Goal: Task Accomplishment & Management: Manage account settings

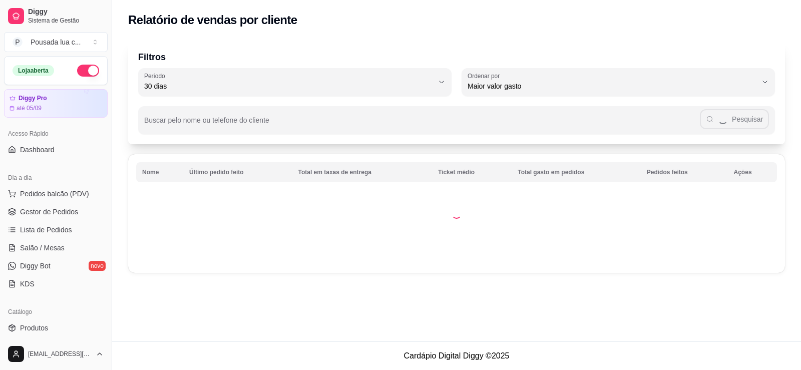
select select "30"
select select "HIGHEST_TOTAL_SPENT_WITH_ORDERS"
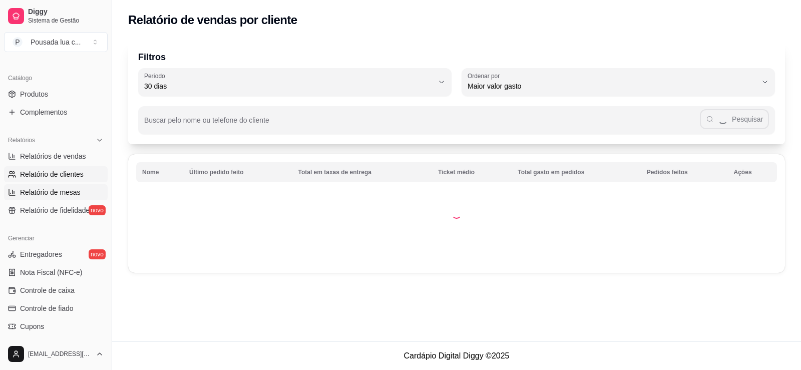
click at [50, 193] on span "Relatório de mesas" at bounding box center [50, 192] width 61 height 10
select select "TOTAL_OF_ORDERS"
select select "7"
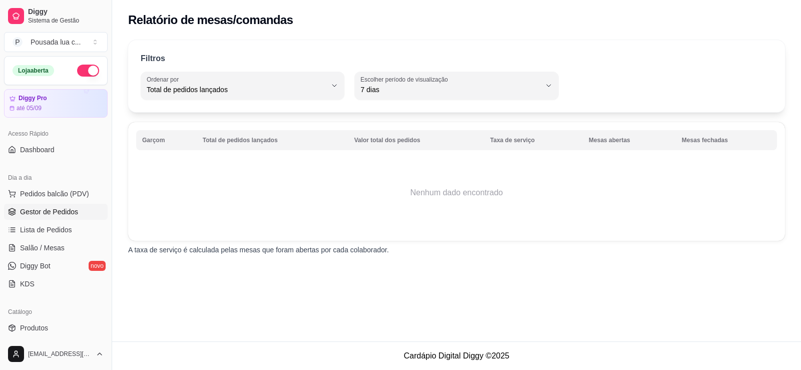
click at [50, 214] on span "Gestor de Pedidos" at bounding box center [49, 212] width 58 height 10
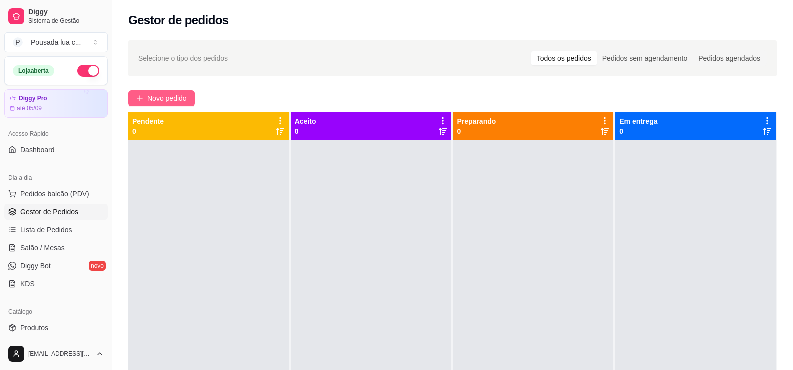
click at [148, 96] on span "Novo pedido" at bounding box center [167, 98] width 40 height 11
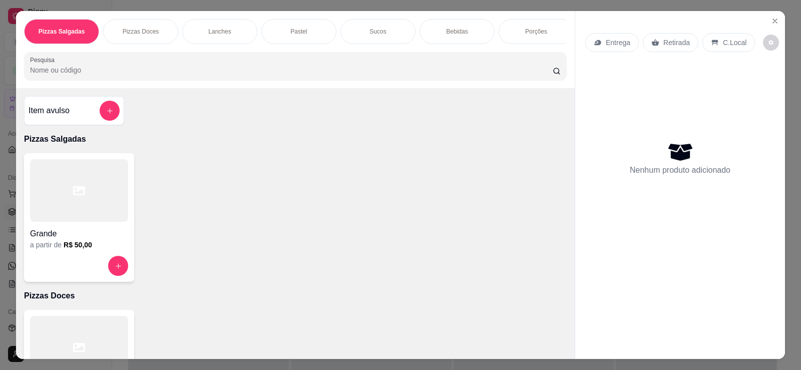
click at [723, 52] on div "C.Local" at bounding box center [728, 42] width 53 height 19
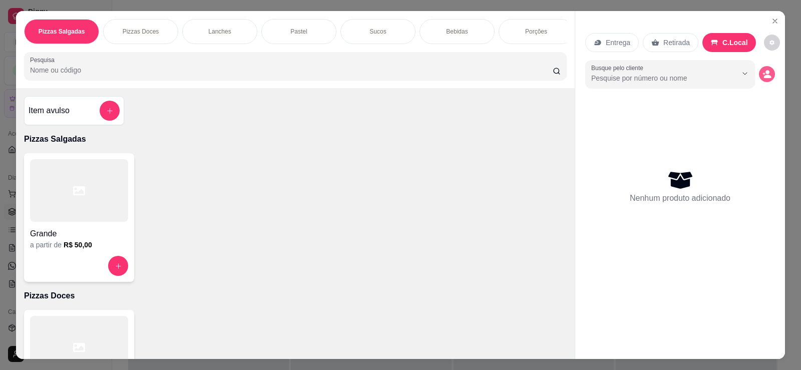
click at [772, 73] on div "Entrega Retirada C.Local Busque pelo cliente Nenhum produto adicionado" at bounding box center [680, 177] width 210 height 332
click at [762, 71] on icon "decrease-product-quantity" at bounding box center [766, 74] width 9 height 9
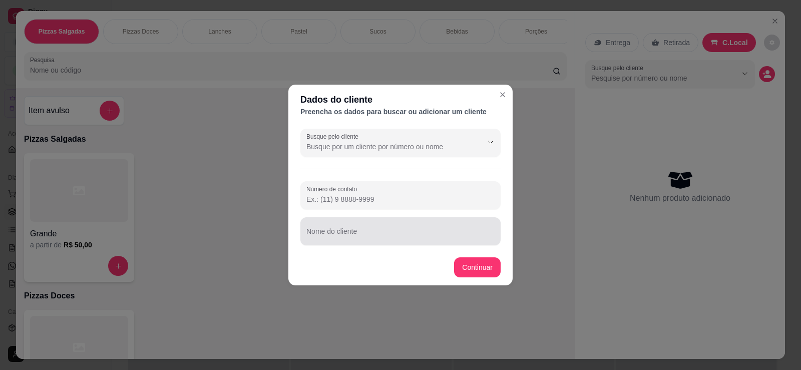
click at [421, 241] on div "Nome do cliente" at bounding box center [400, 231] width 200 height 28
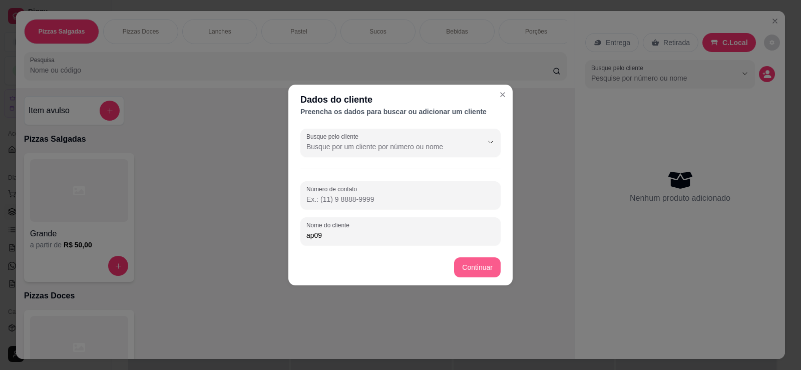
type input "ap09"
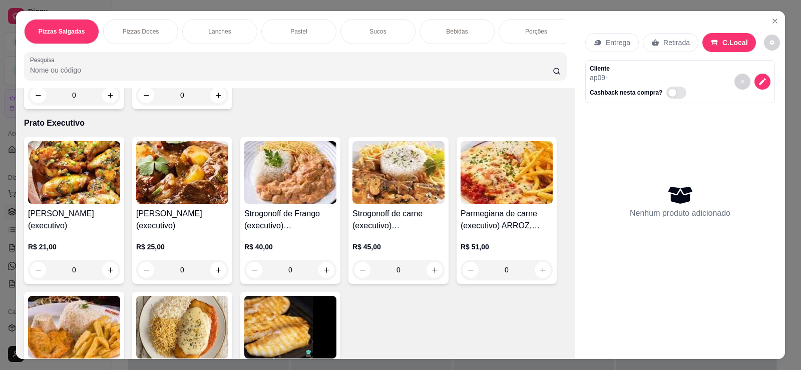
scroll to position [2219, 0]
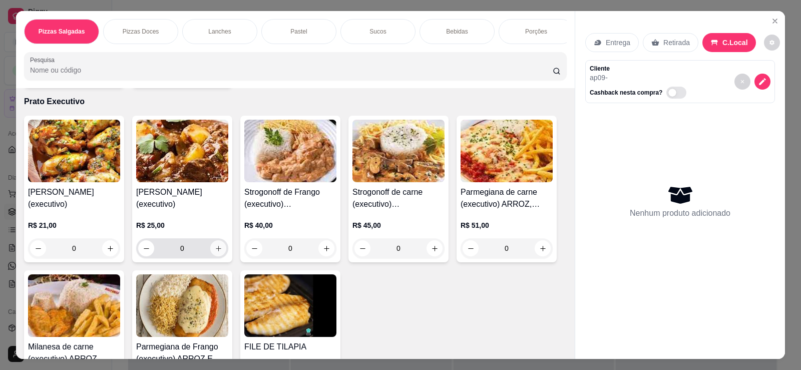
click at [217, 251] on icon "increase-product-quantity" at bounding box center [219, 249] width 6 height 6
type input "1"
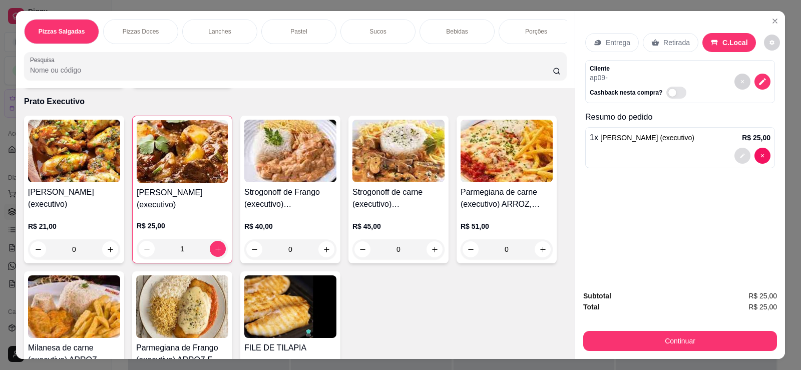
click at [740, 157] on icon "decrease-product-quantity" at bounding box center [742, 156] width 6 height 6
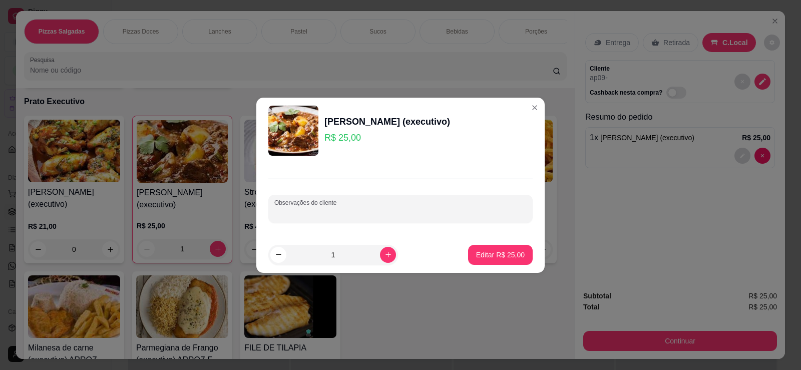
click at [367, 213] on input "Observações do cliente" at bounding box center [400, 213] width 252 height 10
type input "sem cebola"
click at [485, 250] on p "Editar R$ 25,00" at bounding box center [499, 255] width 47 height 10
type input "0"
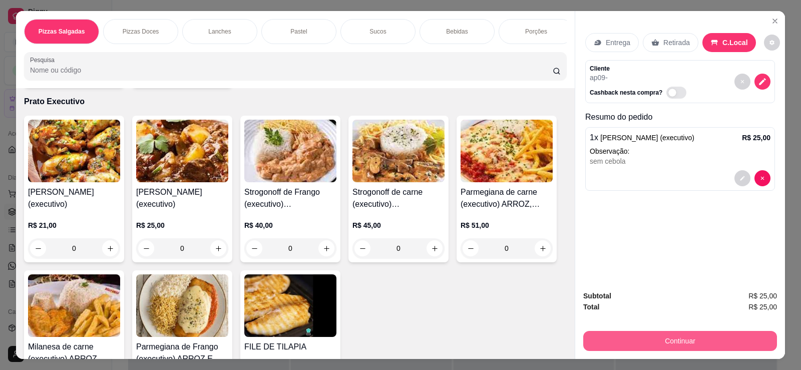
click at [670, 340] on button "Continuar" at bounding box center [680, 341] width 194 height 20
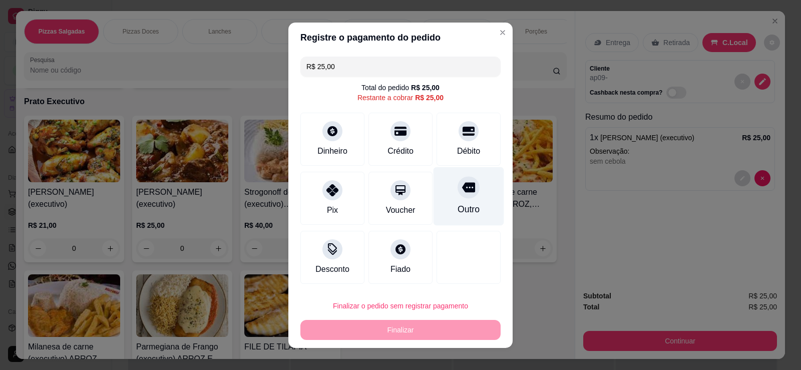
click at [457, 205] on div "Outro" at bounding box center [468, 209] width 22 height 13
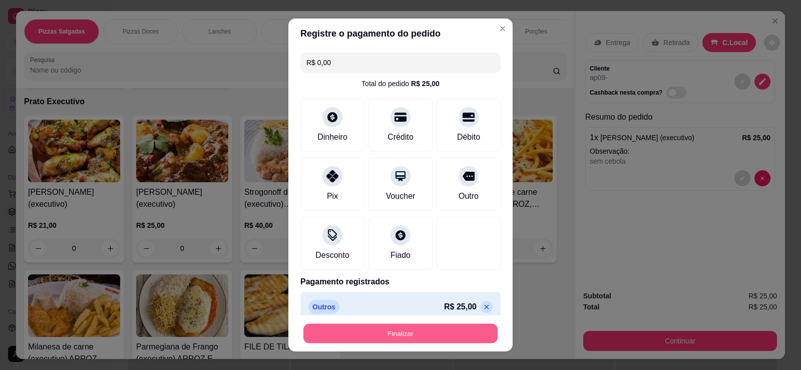
click at [431, 331] on button "Finalizar" at bounding box center [400, 334] width 194 height 20
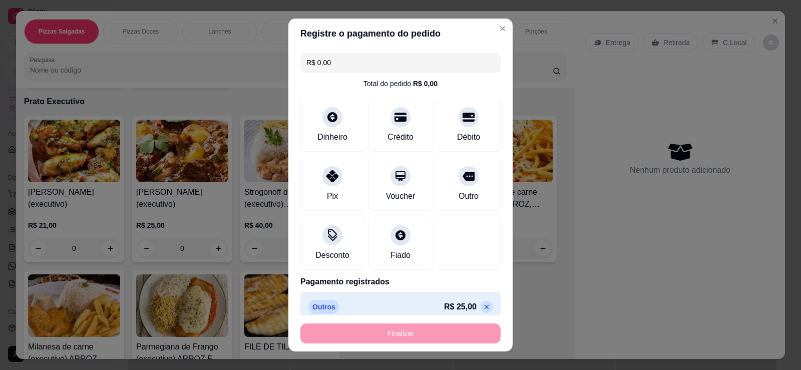
type input "-R$ 25,00"
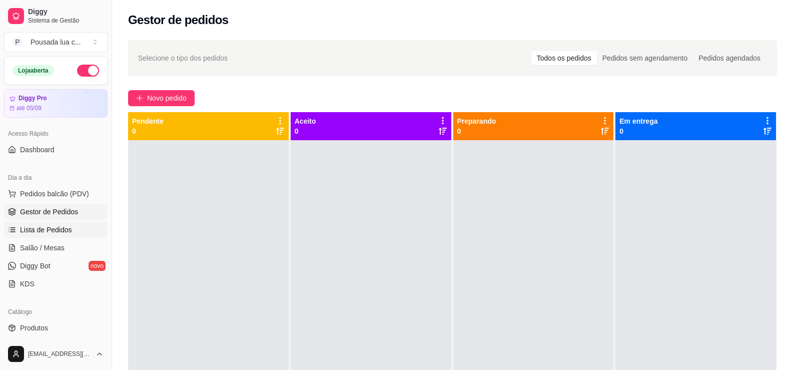
click at [58, 228] on span "Lista de Pedidos" at bounding box center [46, 230] width 52 height 10
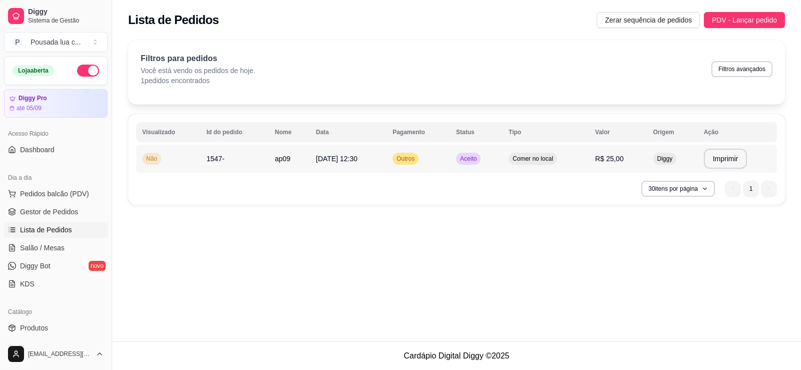
click at [275, 161] on span "ap09" at bounding box center [283, 159] width 16 height 8
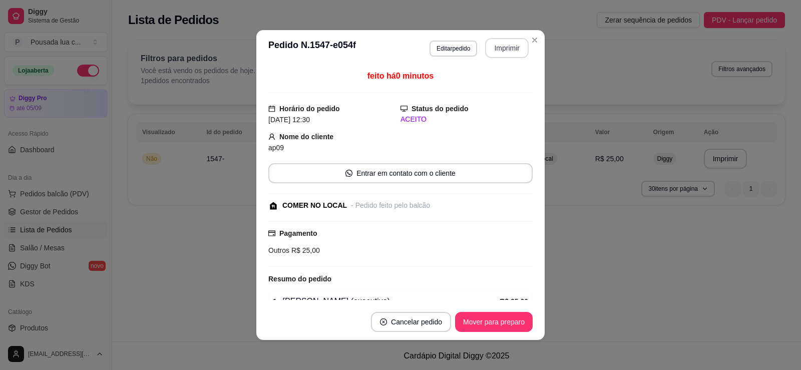
click at [490, 47] on button "Imprimir" at bounding box center [507, 48] width 44 height 20
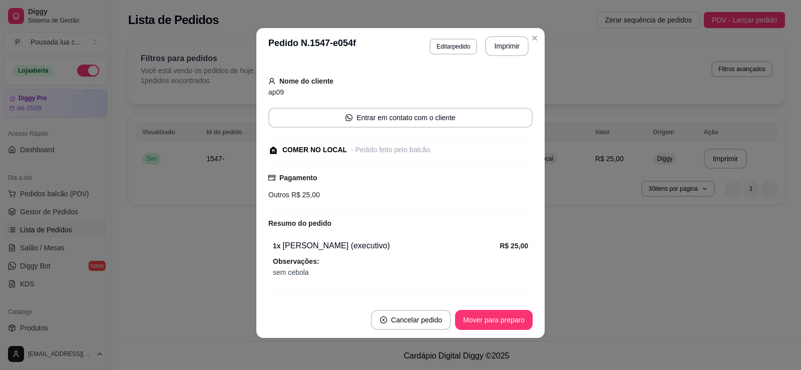
scroll to position [77, 0]
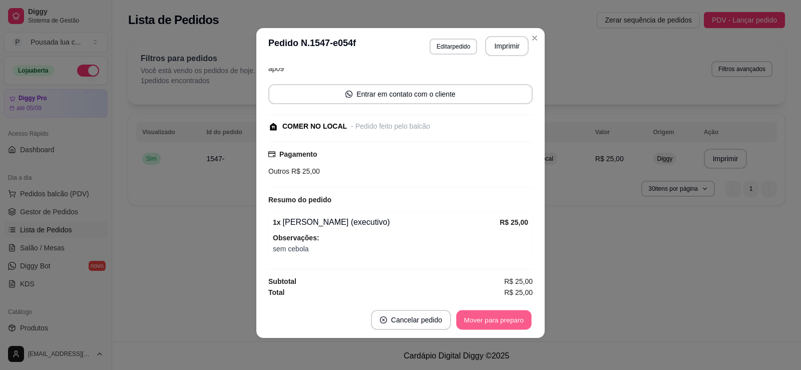
click at [513, 317] on button "Mover para preparo" at bounding box center [493, 320] width 75 height 20
click at [480, 313] on button "Mover para retirada disponível" at bounding box center [477, 320] width 111 height 20
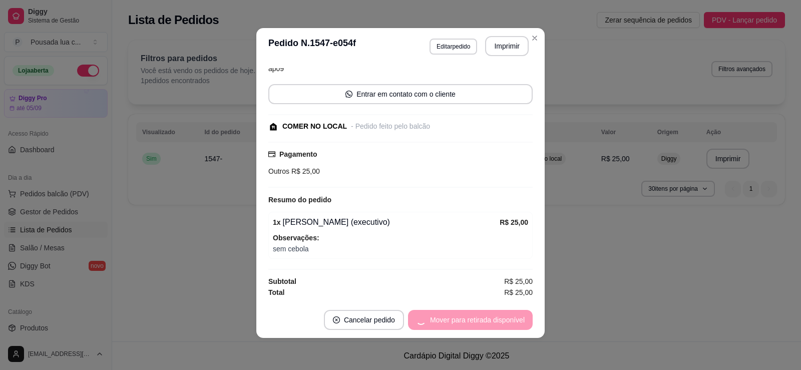
click at [481, 322] on div "Mover para retirada disponível" at bounding box center [470, 320] width 125 height 20
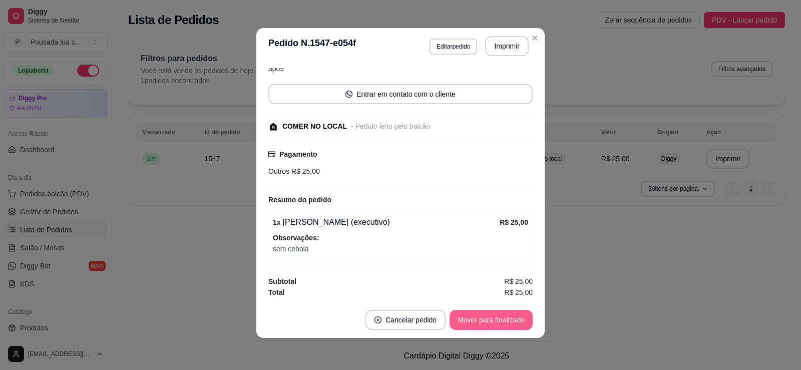
click at [481, 322] on button "Mover para finalizado" at bounding box center [490, 320] width 83 height 20
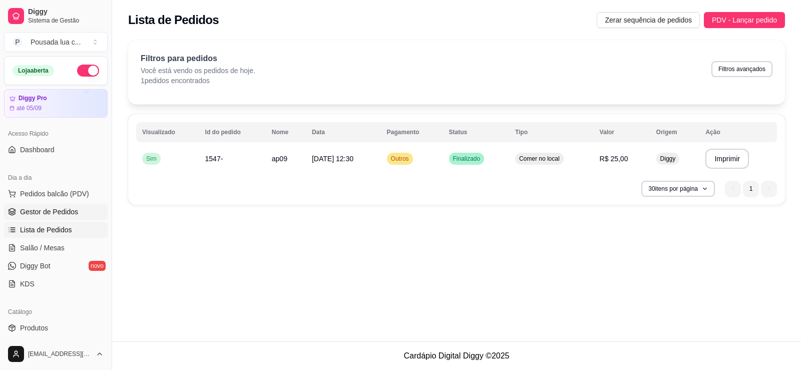
click at [64, 218] on link "Gestor de Pedidos" at bounding box center [56, 212] width 104 height 16
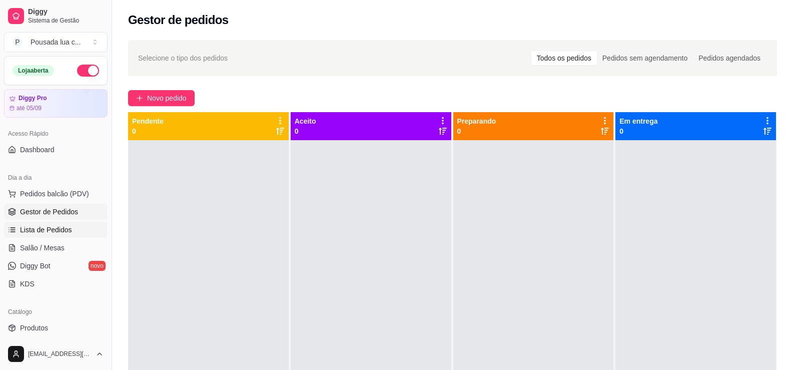
click at [54, 227] on span "Lista de Pedidos" at bounding box center [46, 230] width 52 height 10
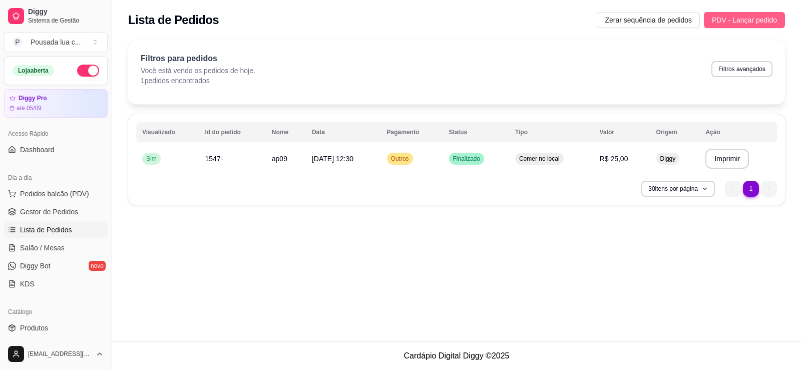
click at [773, 15] on span "PDV - Lançar pedido" at bounding box center [744, 20] width 65 height 11
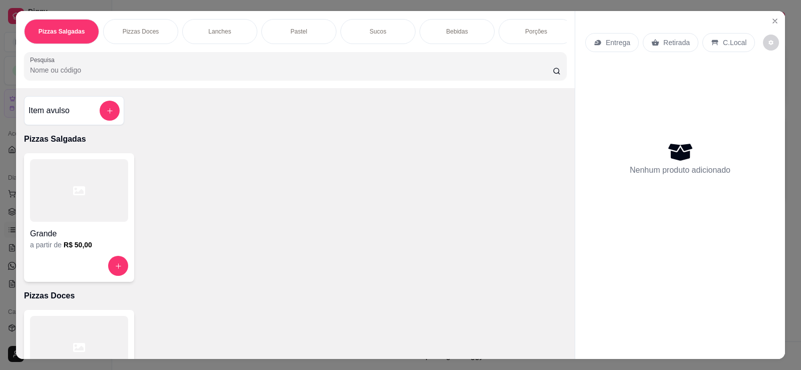
click at [736, 44] on p "C.Local" at bounding box center [735, 43] width 24 height 10
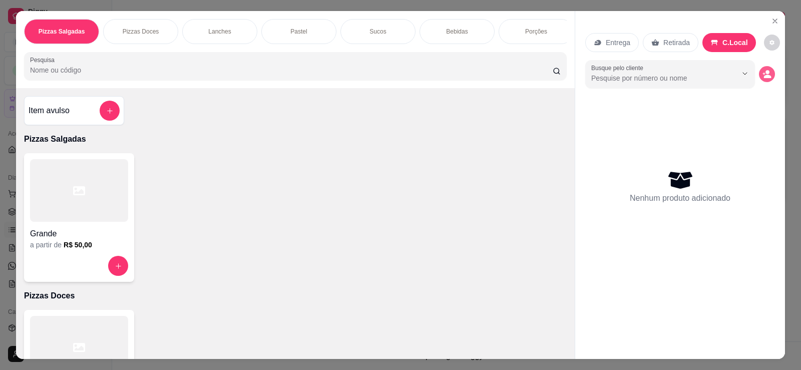
click at [767, 72] on icon "decrease-product-quantity" at bounding box center [766, 74] width 9 height 9
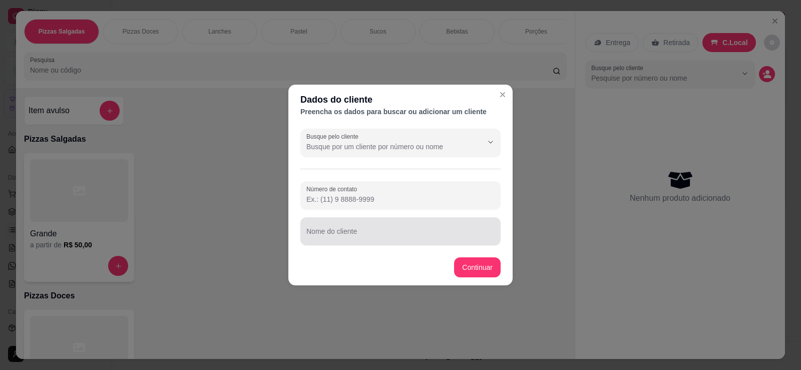
click at [411, 223] on div at bounding box center [400, 231] width 188 height 20
click at [402, 230] on input "apto" at bounding box center [400, 235] width 188 height 10
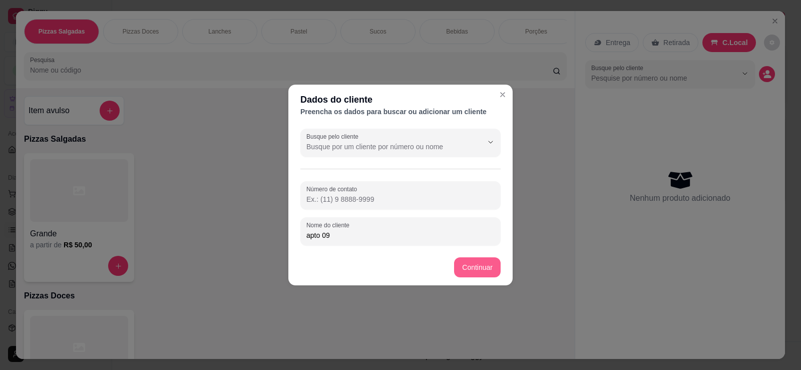
type input "apto 09"
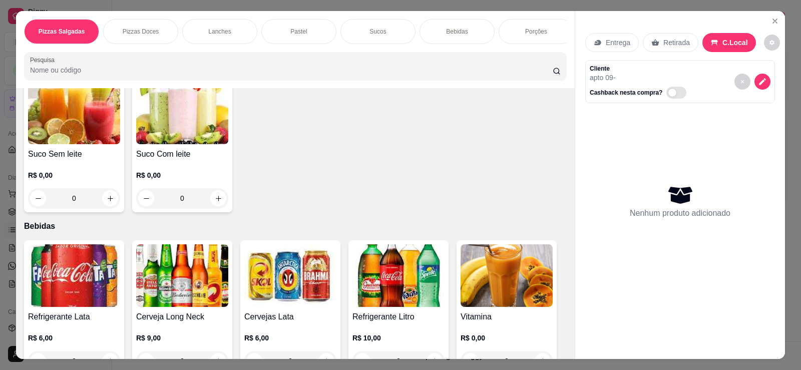
scroll to position [1168, 0]
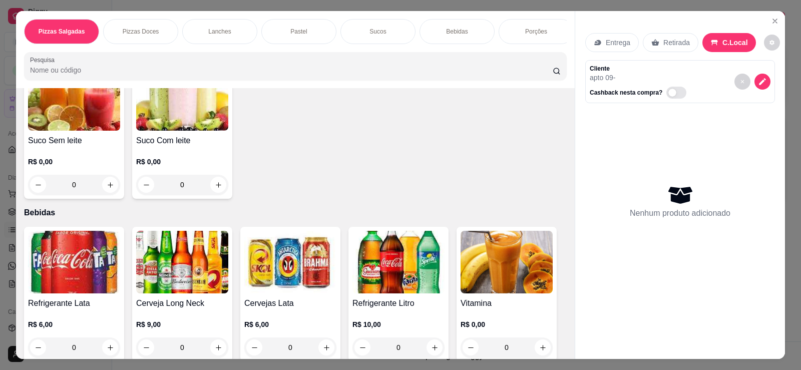
click at [105, 125] on img at bounding box center [74, 99] width 92 height 63
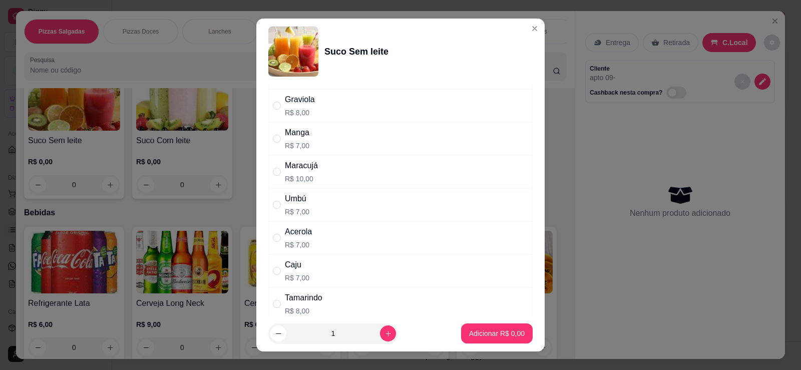
scroll to position [300, 0]
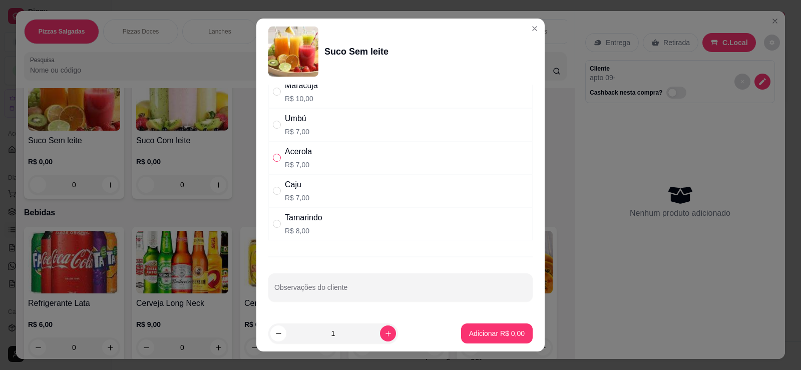
click at [273, 156] on input "" at bounding box center [277, 158] width 8 height 8
radio input "true"
click at [481, 335] on p "Adicionar R$ 7,00" at bounding box center [497, 333] width 56 height 10
type input "1"
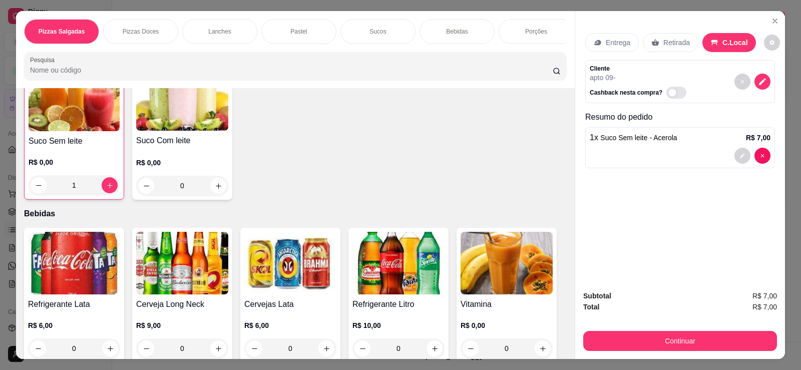
scroll to position [1168, 0]
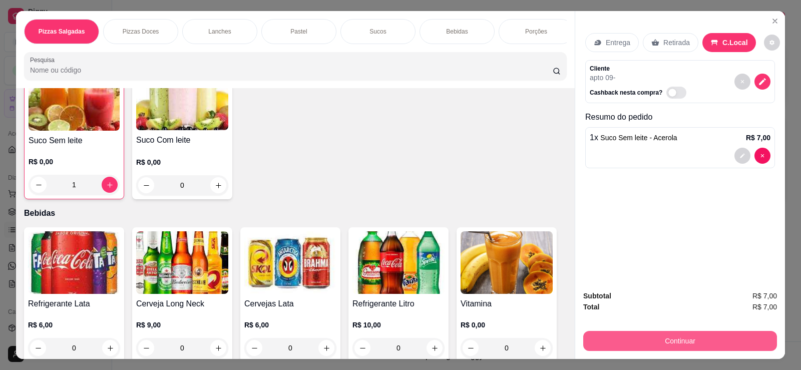
click at [667, 348] on button "Continuar" at bounding box center [680, 341] width 194 height 20
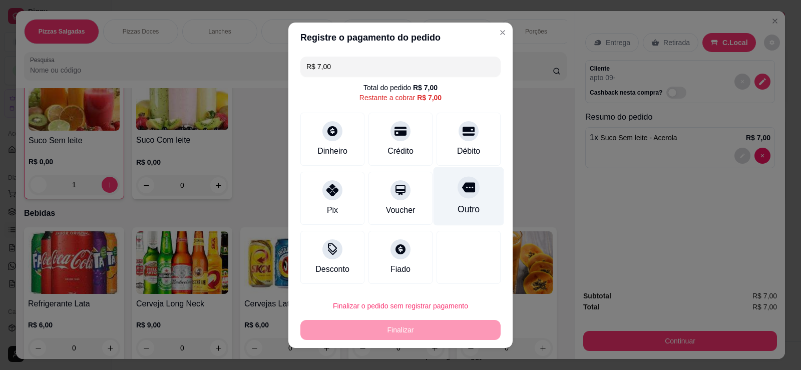
click at [461, 195] on div at bounding box center [468, 187] width 22 height 22
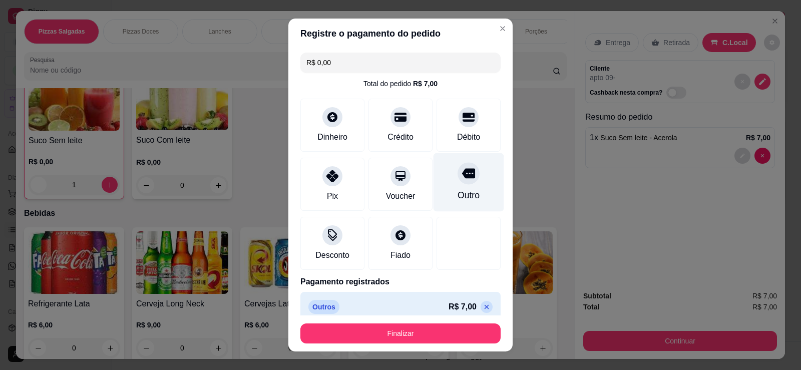
type input "R$ 0,00"
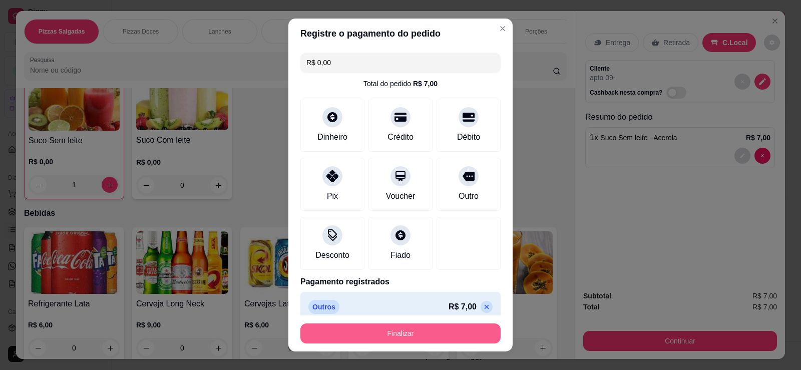
click at [442, 331] on button "Finalizar" at bounding box center [400, 333] width 200 height 20
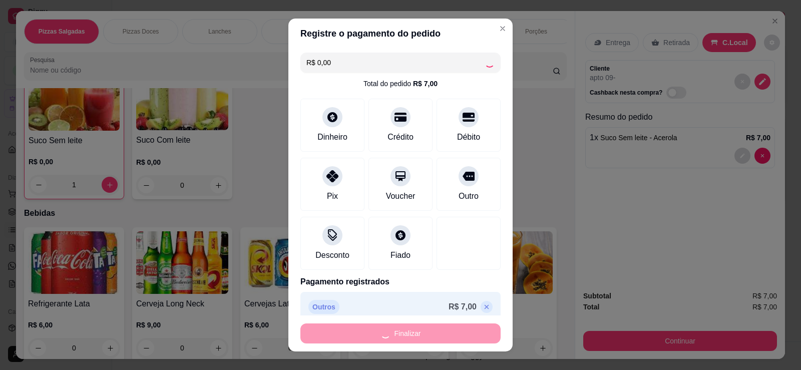
type input "0"
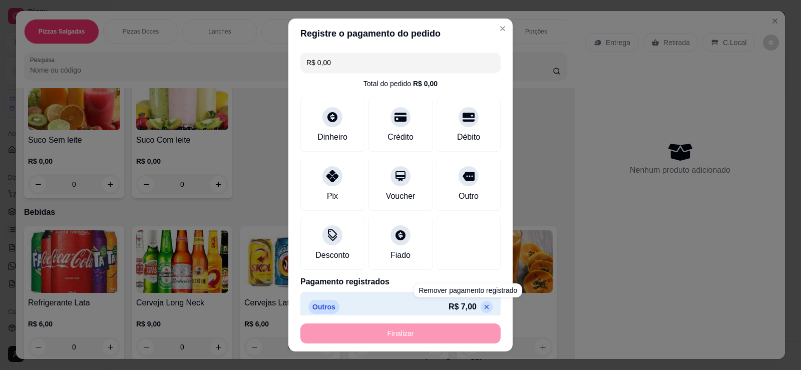
type input "-R$ 7,00"
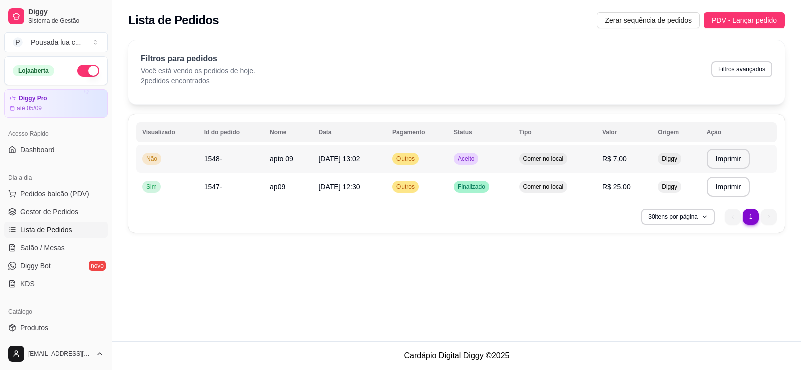
click at [295, 167] on td "apto 09" at bounding box center [288, 159] width 49 height 28
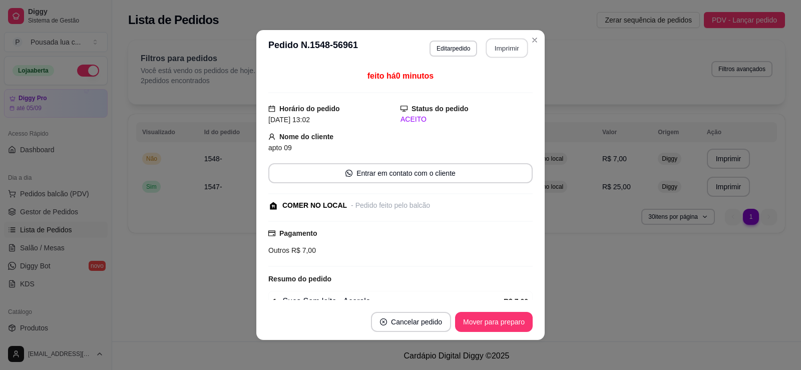
click at [506, 53] on button "Imprimir" at bounding box center [507, 49] width 42 height 20
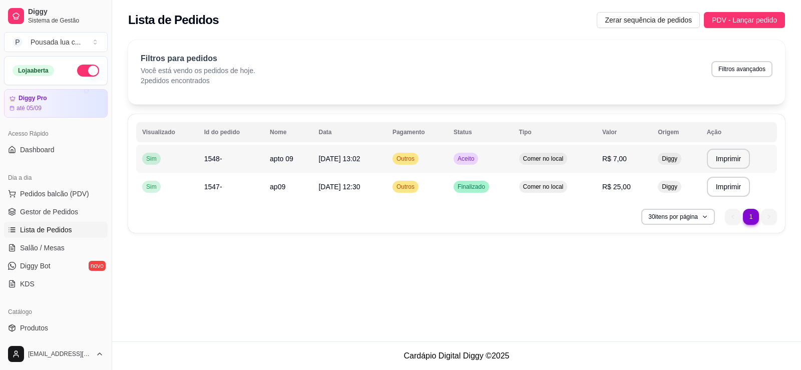
click at [416, 154] on div "Outros" at bounding box center [405, 159] width 26 height 12
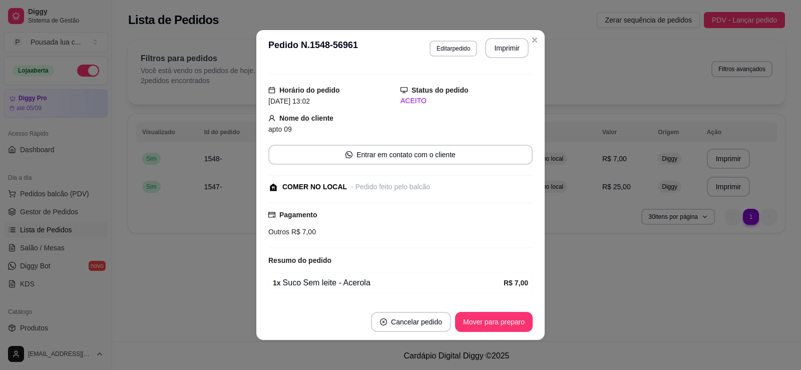
scroll to position [51, 0]
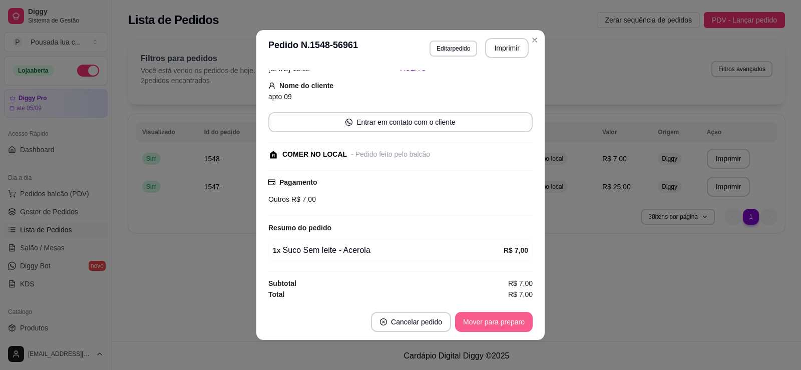
click at [481, 321] on button "Mover para preparo" at bounding box center [494, 322] width 78 height 20
click at [488, 329] on button "Mover para retirada disponível" at bounding box center [477, 322] width 111 height 20
click at [496, 323] on button "Mover para finalizado" at bounding box center [490, 322] width 83 height 20
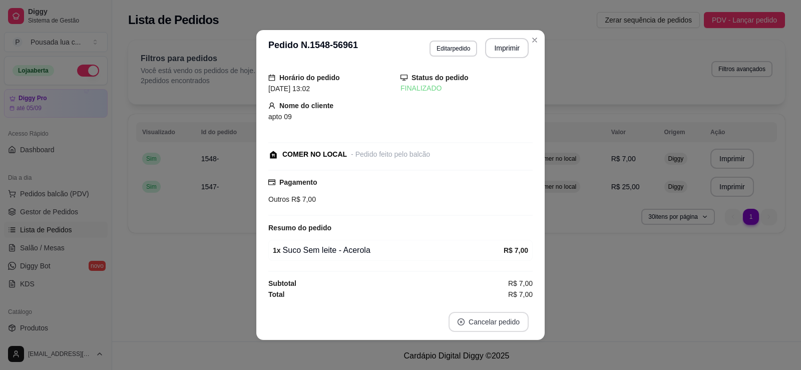
scroll to position [8, 0]
